Goal: Information Seeking & Learning: Learn about a topic

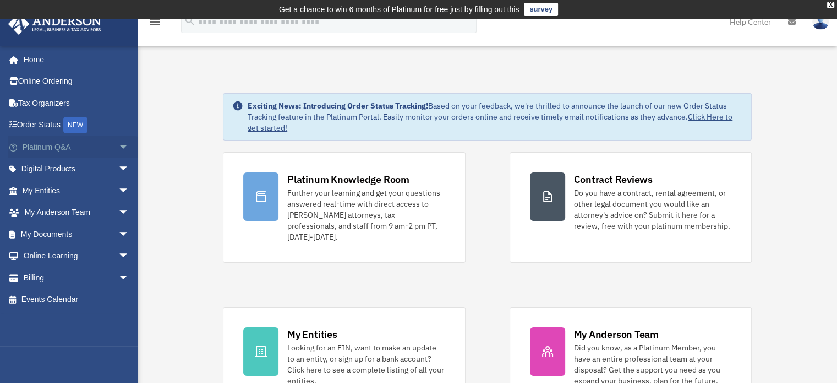
click at [118, 149] on span "arrow_drop_down" at bounding box center [129, 147] width 22 height 23
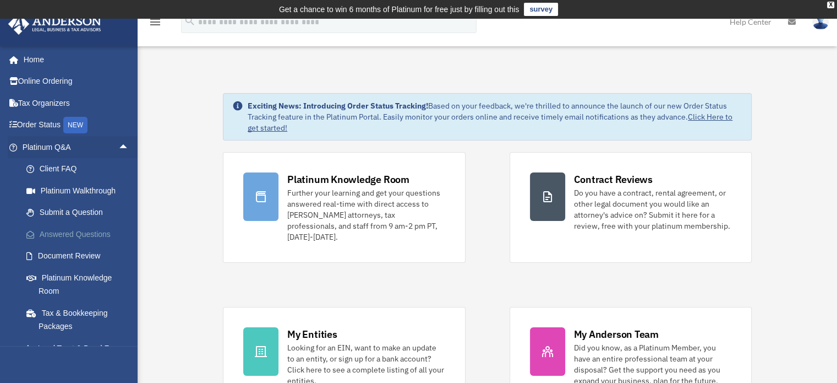
click at [91, 231] on link "Answered Questions" at bounding box center [80, 234] width 130 height 22
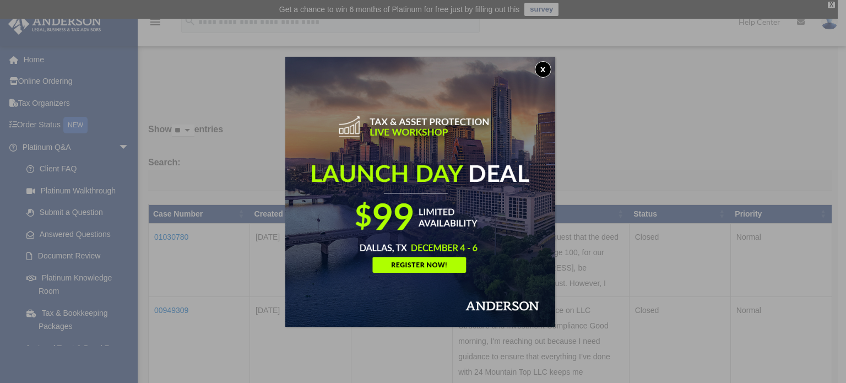
click at [543, 66] on button "x" at bounding box center [543, 69] width 17 height 17
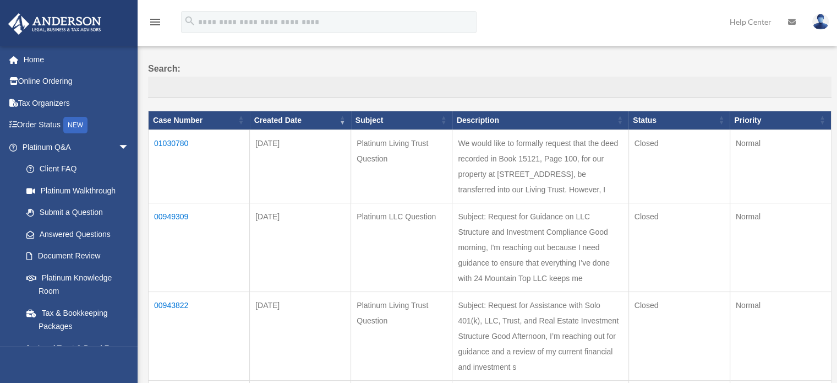
scroll to position [96, 0]
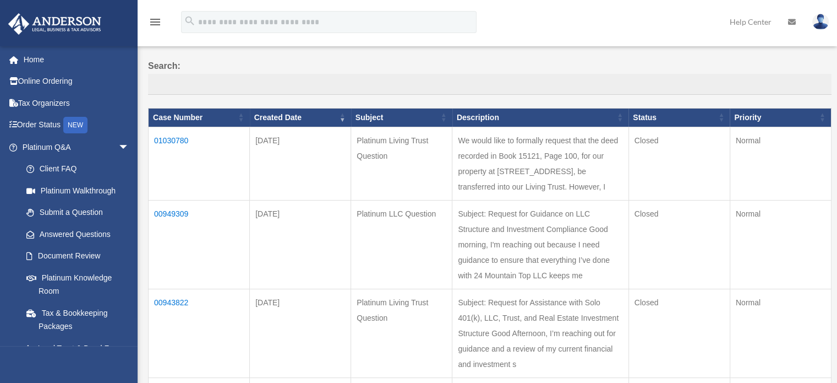
click at [546, 170] on td "We would like to formally request that the deed recorded in Book 15121, Page 10…" at bounding box center [540, 163] width 176 height 73
click at [185, 137] on td "01030780" at bounding box center [199, 163] width 101 height 73
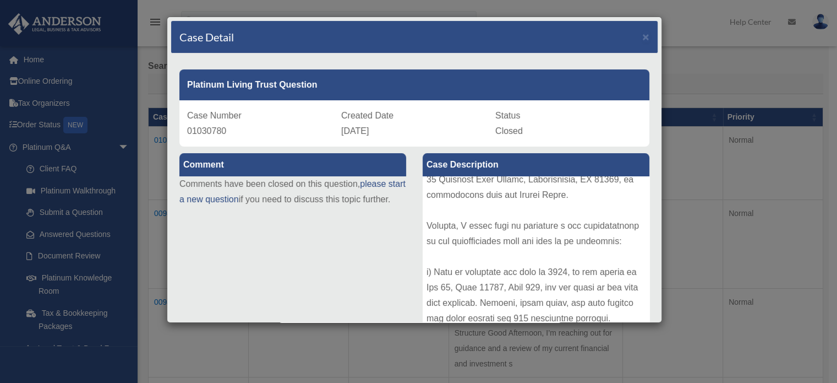
scroll to position [0, 0]
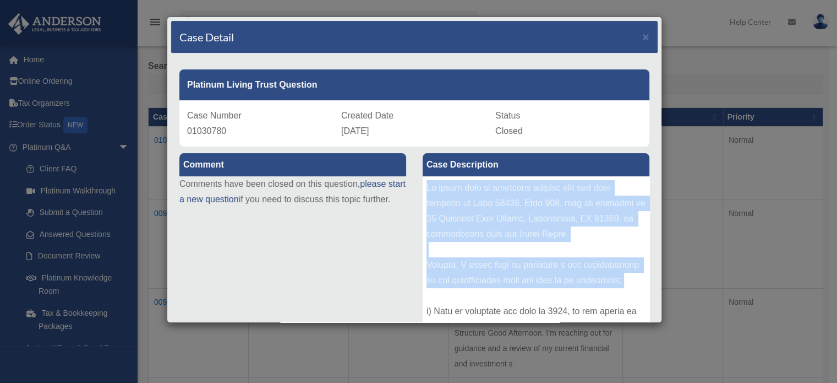
drag, startPoint x: 423, startPoint y: 187, endPoint x: 594, endPoint y: 317, distance: 215.2
click at [594, 317] on div at bounding box center [536, 258] width 227 height 165
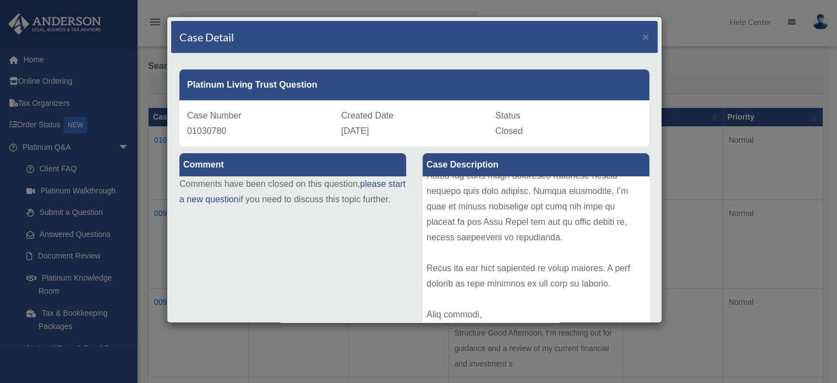
scroll to position [891, 0]
click at [487, 312] on div at bounding box center [536, 258] width 227 height 165
click at [480, 312] on div at bounding box center [536, 258] width 227 height 165
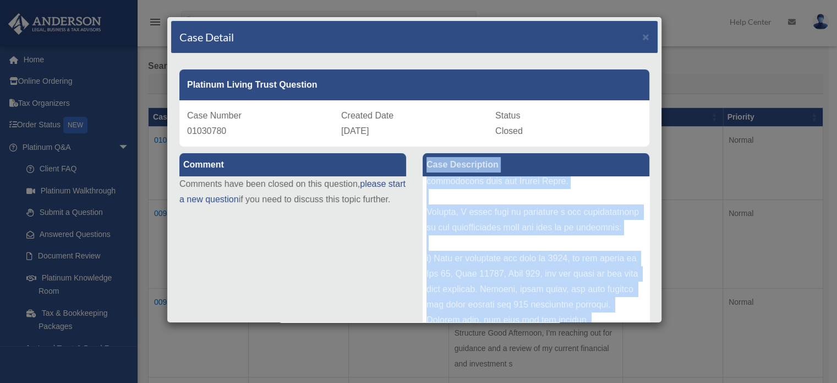
scroll to position [0, 0]
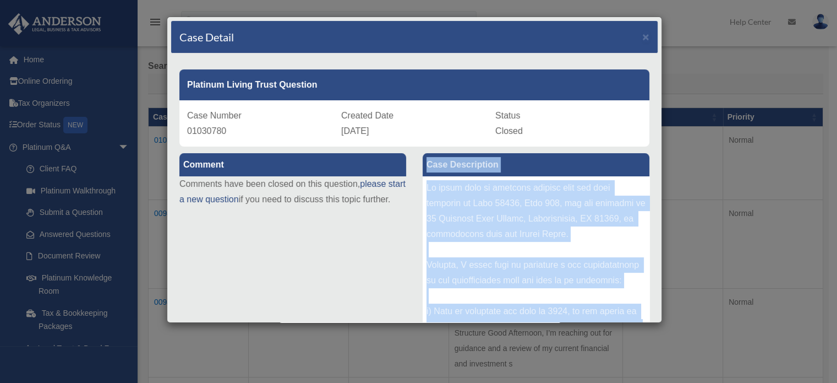
drag, startPoint x: 480, startPoint y: 312, endPoint x: 436, endPoint y: 170, distance: 149.2
click at [436, 170] on div "Case Description" at bounding box center [536, 247] width 227 height 188
copy div "Case Description We would like to formally request that the deed recorded in Bo…"
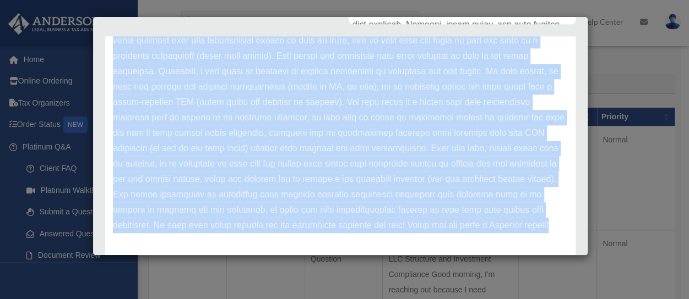
scroll to position [350, 0]
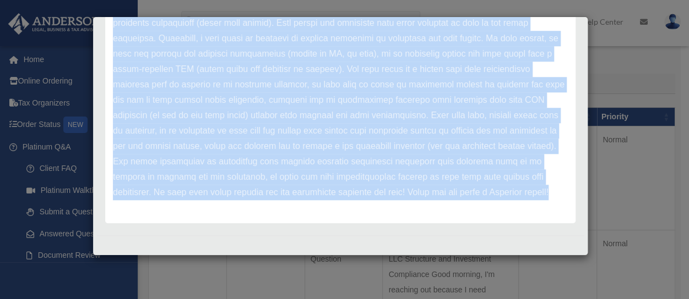
drag, startPoint x: 112, startPoint y: 68, endPoint x: 254, endPoint y: 234, distance: 218.2
copy div "Anderson Advisors Update date : 07-08-2025 Hello Christine, thank you for reach…"
